Goal: Task Accomplishment & Management: Use online tool/utility

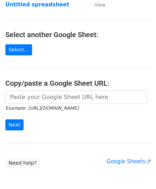
scroll to position [71, 0]
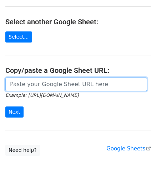
click at [20, 84] on input "url" at bounding box center [76, 85] width 142 height 14
paste input "https://docs.google.com/spreadsheets/d/1BxwzgeX9aSr6NOfesAnG-PvGxDH99I5gz5iWFdN…"
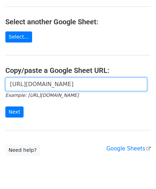
scroll to position [0, 155]
type input "https://docs.google.com/spreadsheets/d/1BxwzgeX9aSr6NOfesAnG-PvGxDH99I5gz5iWFdN…"
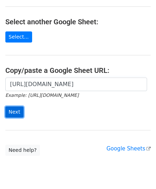
click at [15, 109] on input "Next" at bounding box center [14, 111] width 18 height 11
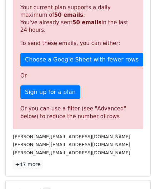
scroll to position [241, 0]
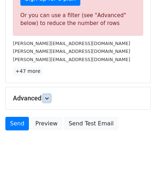
click at [49, 98] on icon at bounding box center [47, 98] width 4 height 4
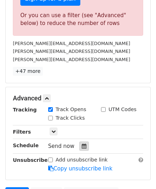
click at [82, 144] on icon at bounding box center [84, 146] width 5 height 5
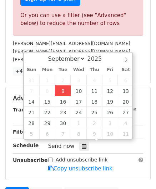
type input "[DATE] 12:00"
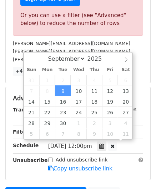
scroll to position [0, 0]
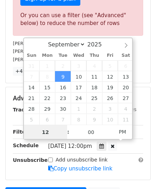
paste input "4"
type input "4"
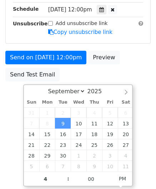
type input "[DATE] 16:00"
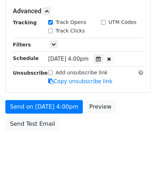
scroll to position [328, 0]
